Goal: Task Accomplishment & Management: Use online tool/utility

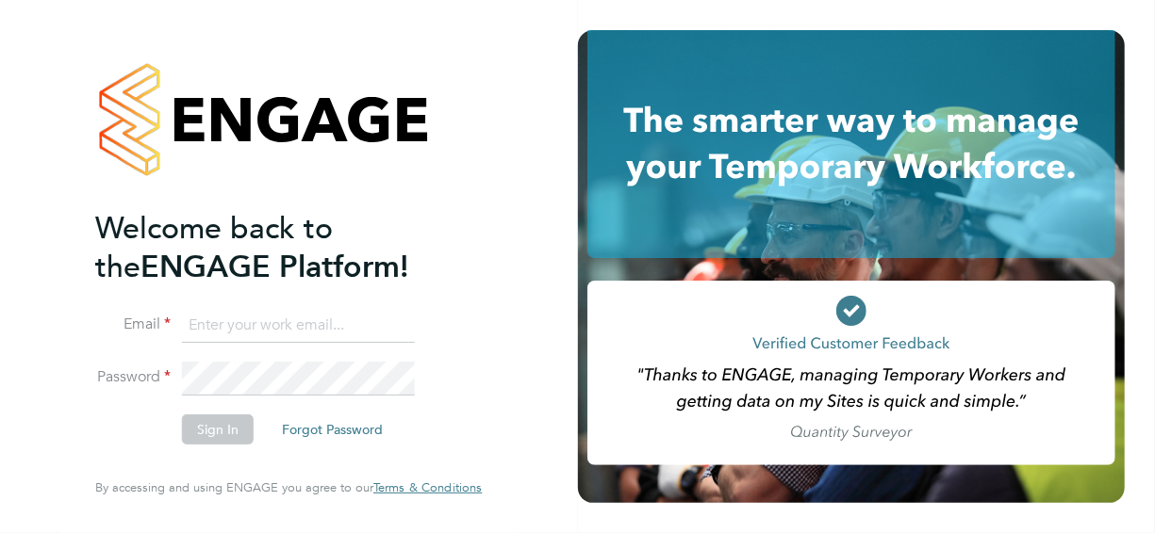
type input "Stephen.purdy@vistry.co.uk"
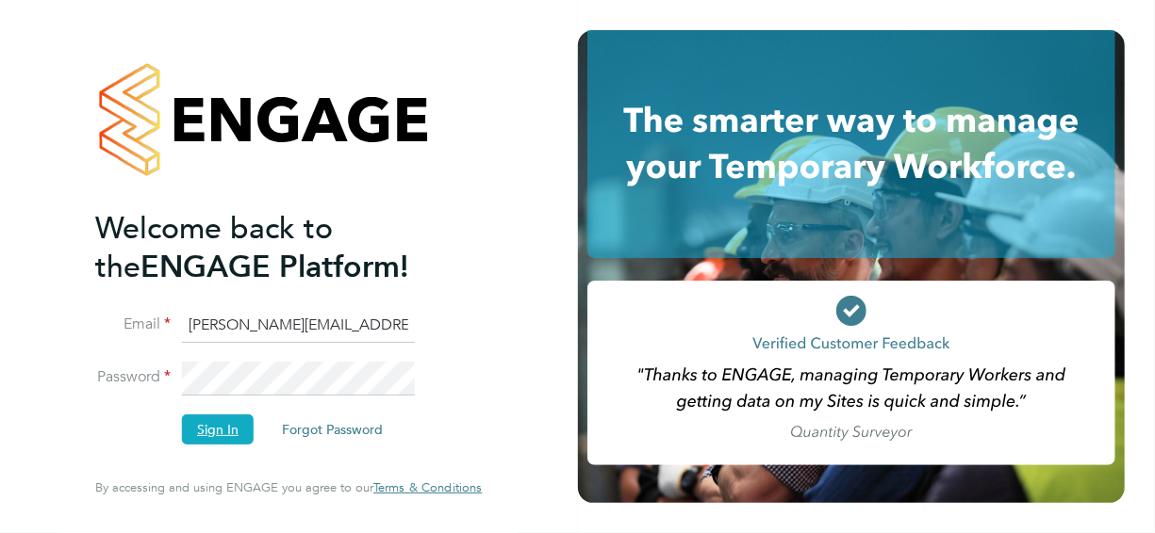
click at [240, 427] on button "Sign In" at bounding box center [218, 430] width 72 height 30
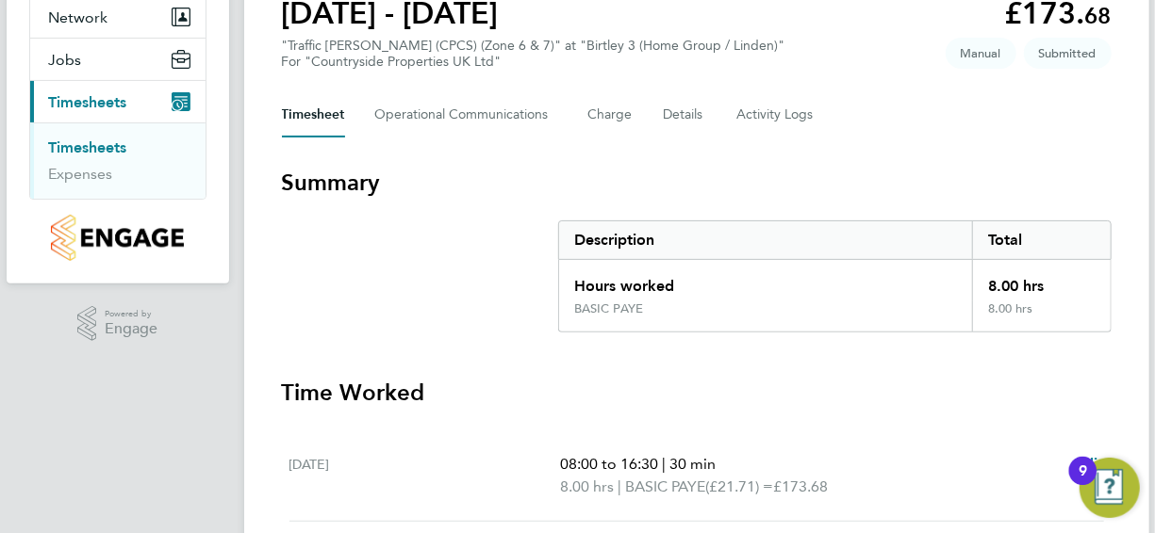
scroll to position [94, 0]
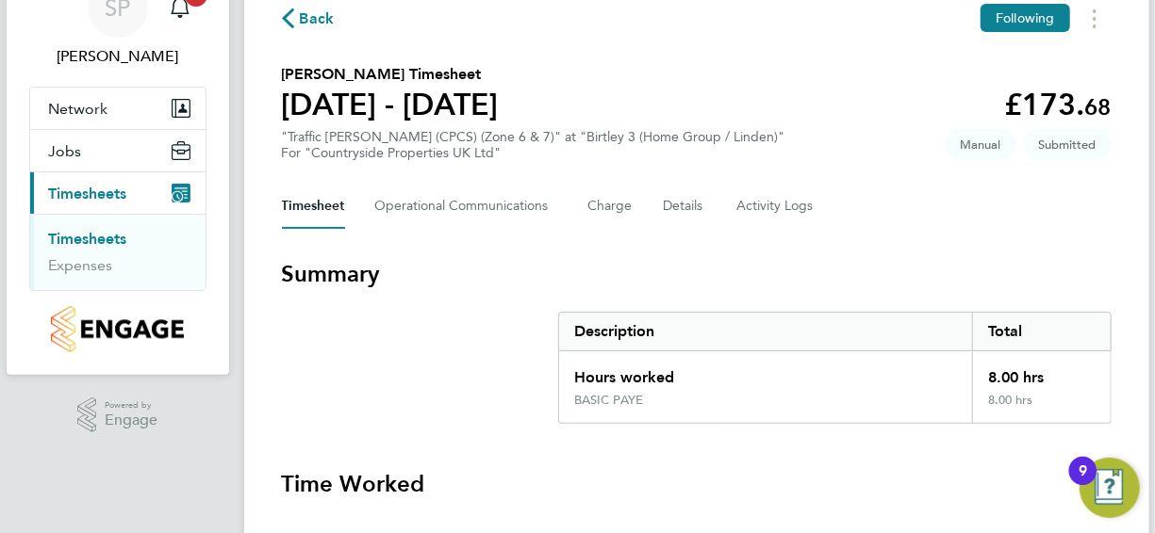
click at [114, 241] on link "Timesheets" at bounding box center [88, 239] width 78 height 18
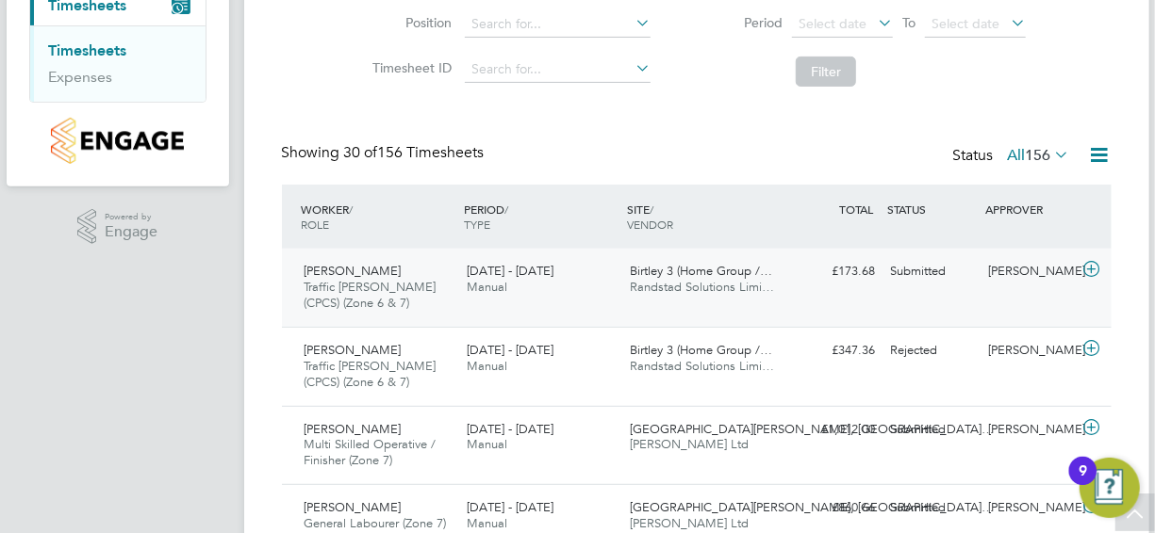
click at [353, 266] on span "[PERSON_NAME]" at bounding box center [352, 271] width 97 height 16
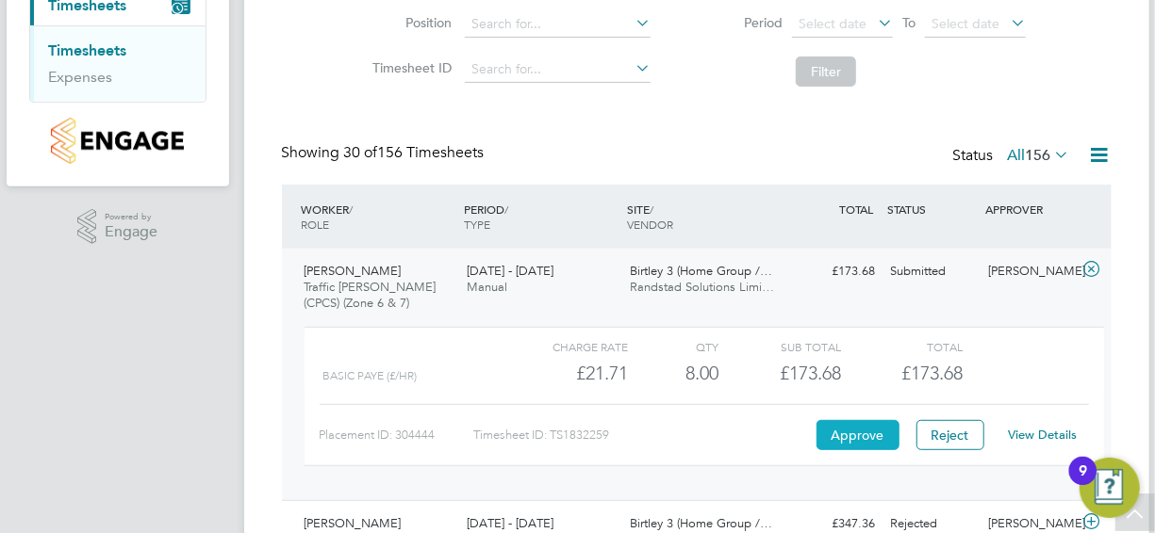
click at [866, 436] on button "Approve" at bounding box center [857, 435] width 83 height 30
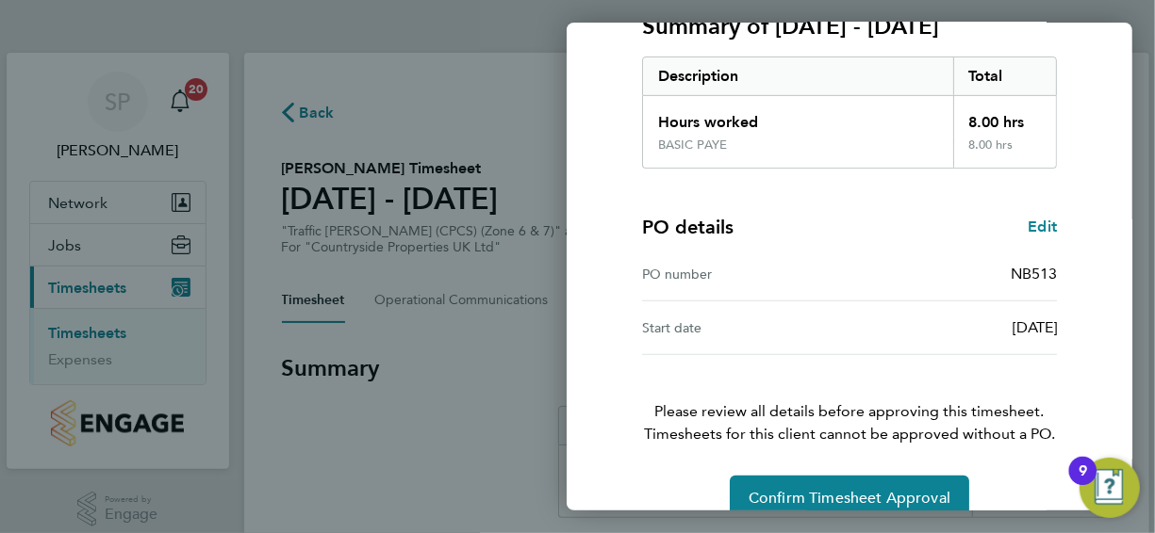
scroll to position [314, 0]
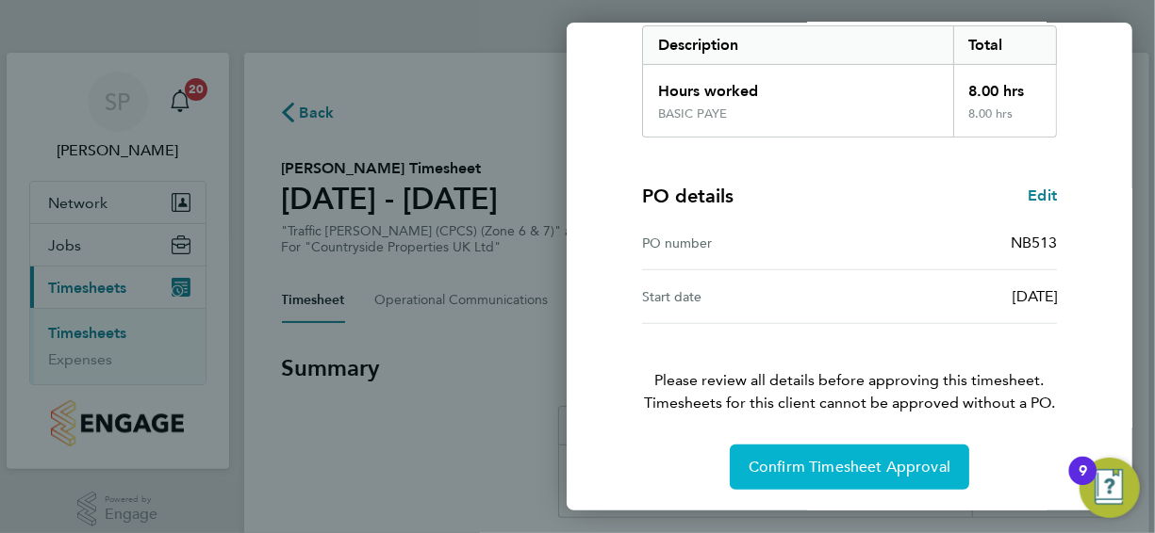
click at [874, 460] on span "Confirm Timesheet Approval" at bounding box center [849, 467] width 202 height 19
